Goal: Transaction & Acquisition: Purchase product/service

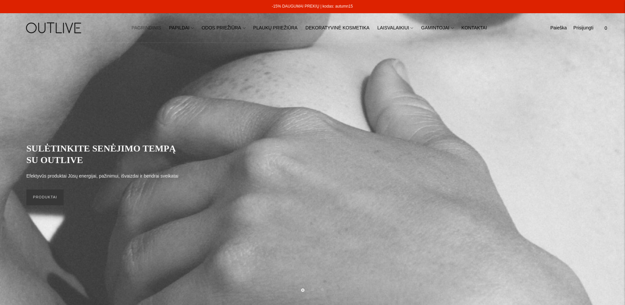
drag, startPoint x: 0, startPoint y: 0, endPoint x: 542, endPoint y: 34, distance: 543.2
click at [562, 29] on link "Paieška" at bounding box center [558, 28] width 16 height 15
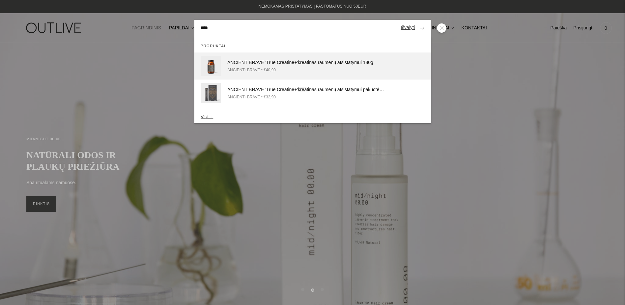
type input "****"
click at [312, 63] on div "ANCIENT BRAVE 'True Creatine+' krea tinas raumenų atsistatymui 180g" at bounding box center [306, 63] width 158 height 8
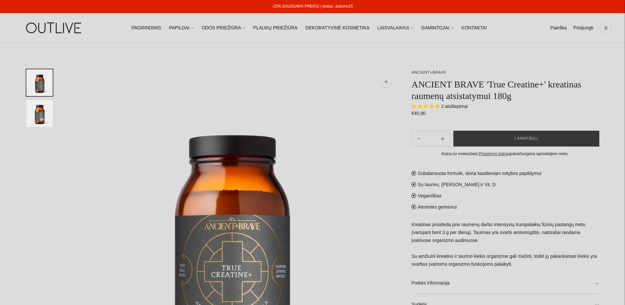
select select "**********"
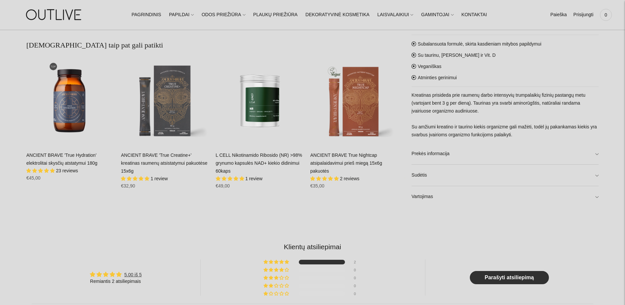
scroll to position [560, 0]
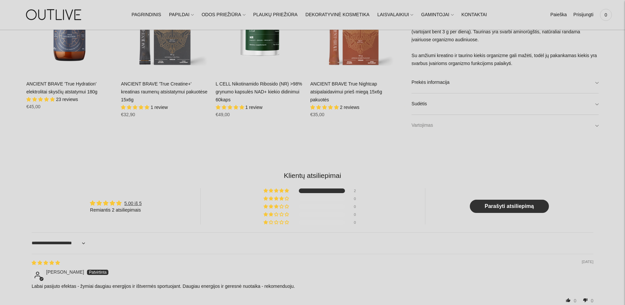
click at [433, 126] on link "Vartojimas" at bounding box center [505, 125] width 187 height 21
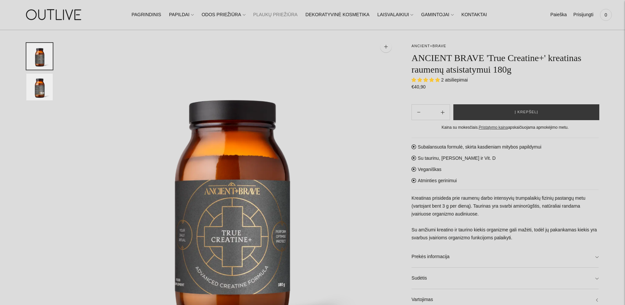
scroll to position [33, 0]
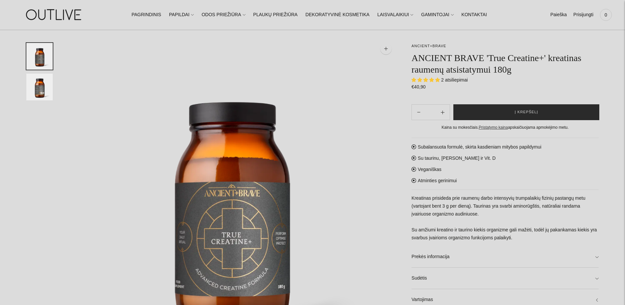
click at [500, 109] on button "Į krepšelį" at bounding box center [527, 112] width 146 height 16
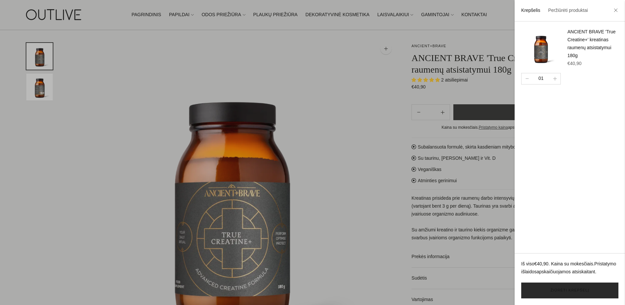
click at [574, 289] on link "Žiūrėti krepšelį" at bounding box center [569, 290] width 97 height 16
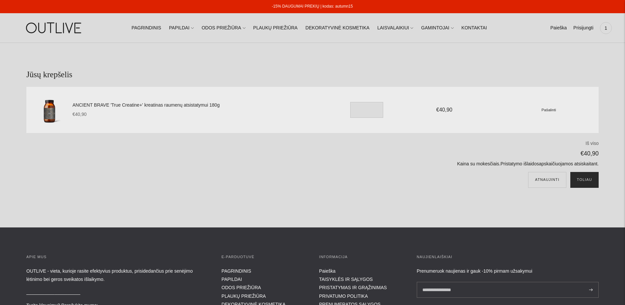
click at [583, 176] on button "Toliau" at bounding box center [585, 180] width 28 height 16
